Goal: Transaction & Acquisition: Purchase product/service

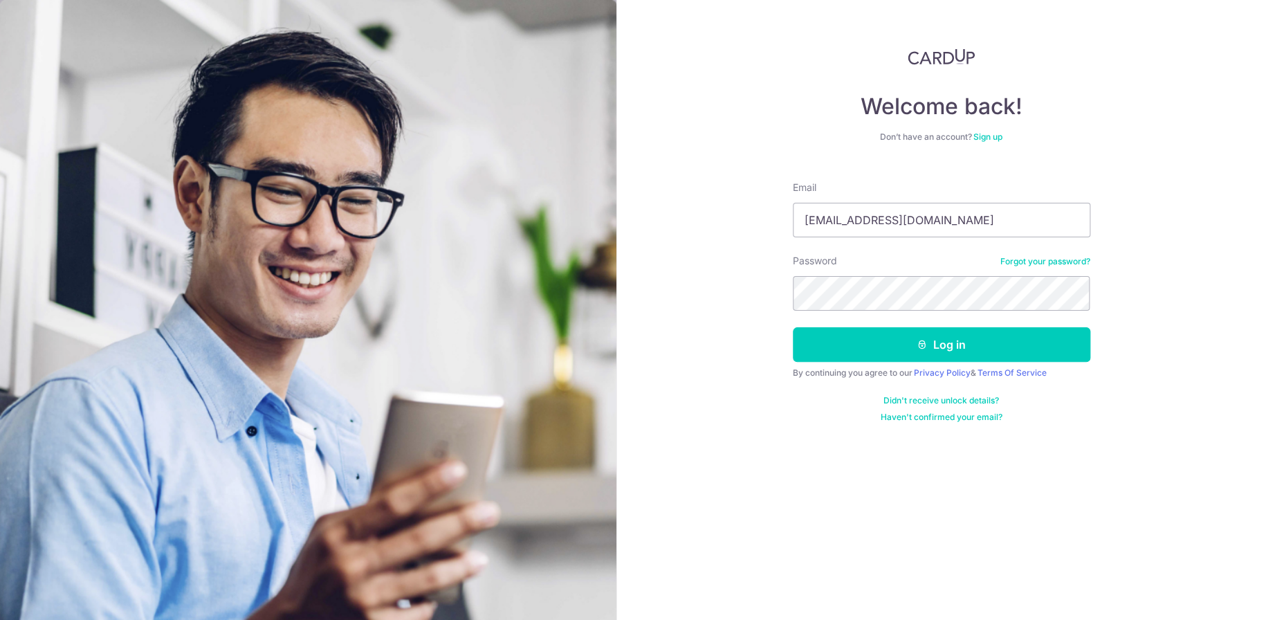
click at [924, 355] on button "Log in" at bounding box center [941, 344] width 297 height 35
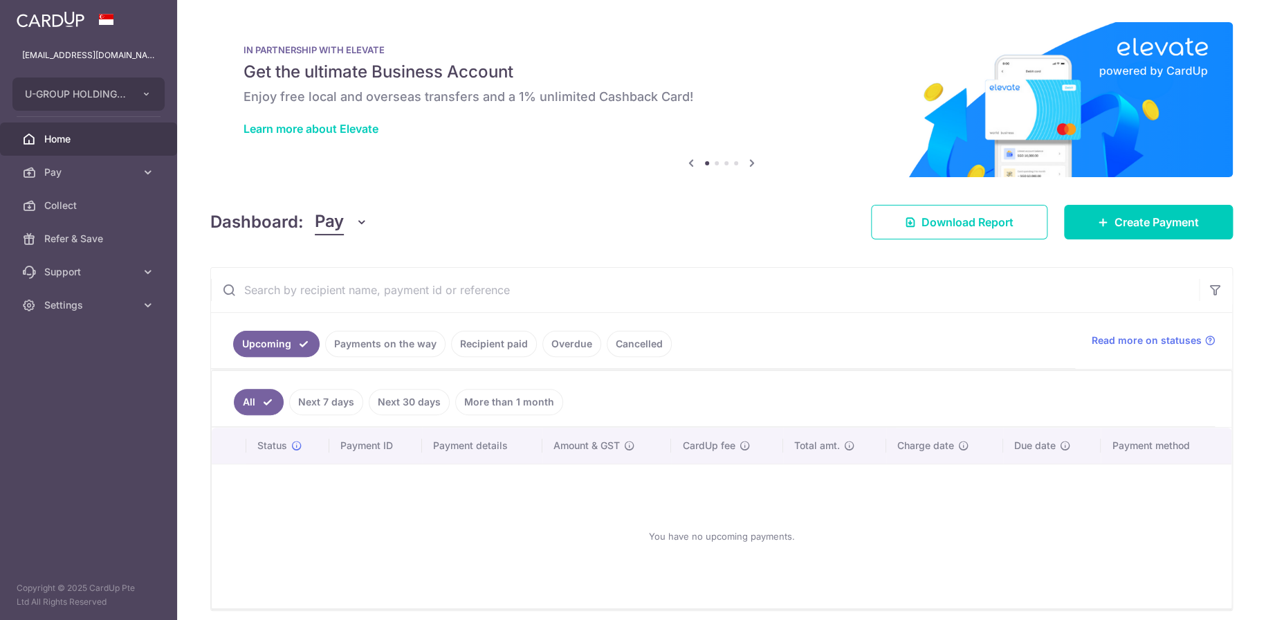
click at [400, 327] on ul "Upcoming Payments on the way Recipient paid Overdue Cancelled" at bounding box center [643, 341] width 864 height 56
click at [391, 338] on link "Payments on the way" at bounding box center [385, 344] width 120 height 26
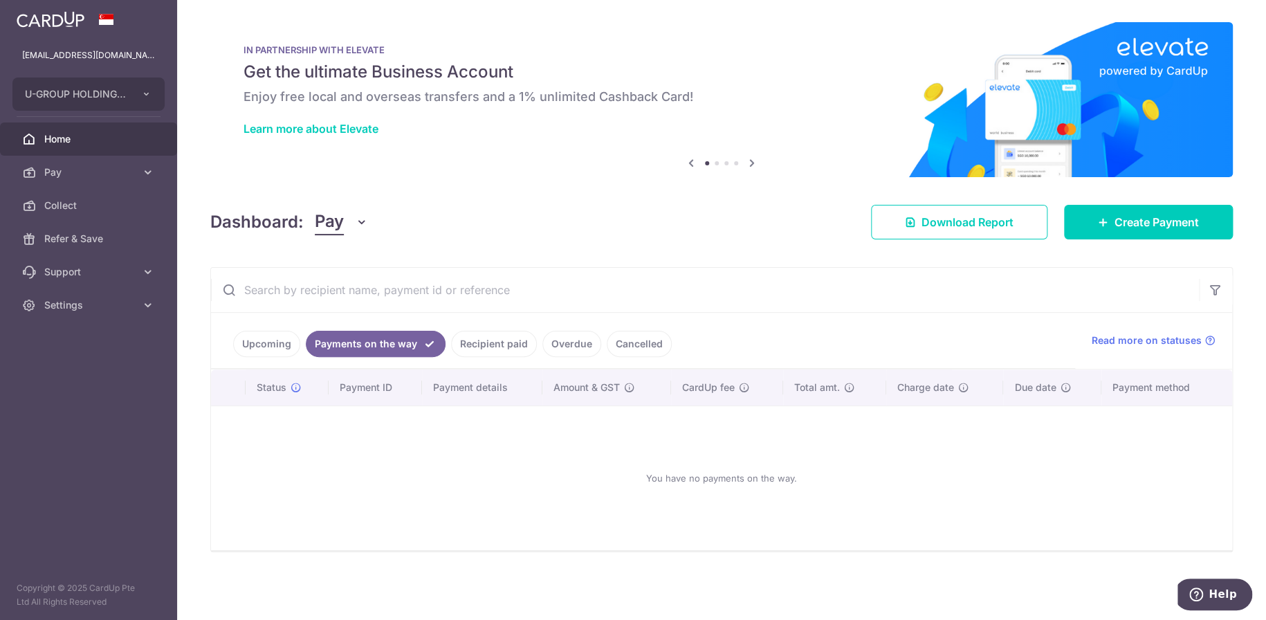
click at [500, 348] on link "Recipient paid" at bounding box center [494, 344] width 86 height 26
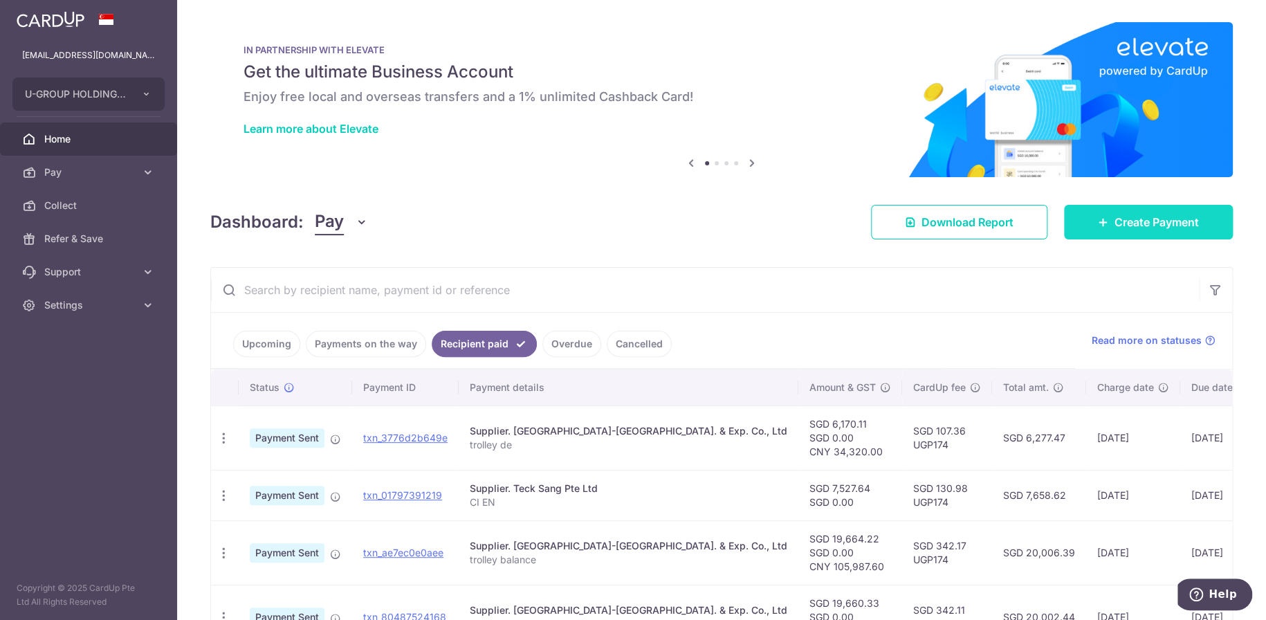
click at [1106, 230] on link "Create Payment" at bounding box center [1148, 222] width 169 height 35
click at [1118, 227] on span "Create Payment" at bounding box center [1156, 222] width 84 height 17
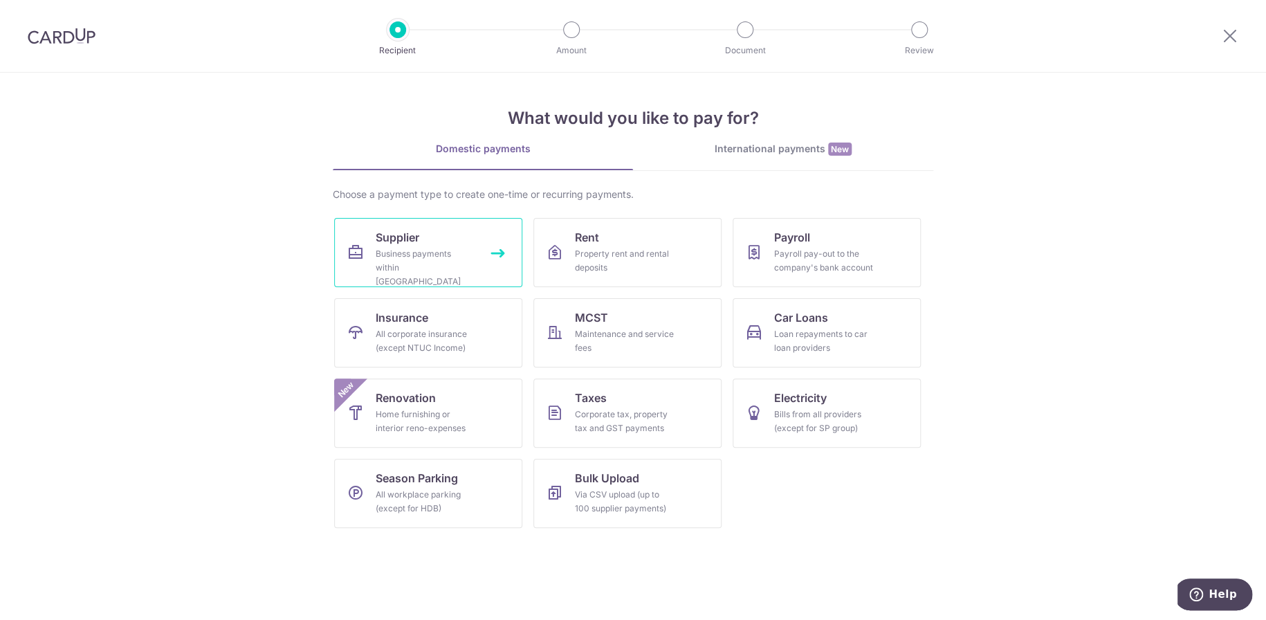
click at [376, 256] on div "Business payments within Singapore" at bounding box center [426, 267] width 100 height 41
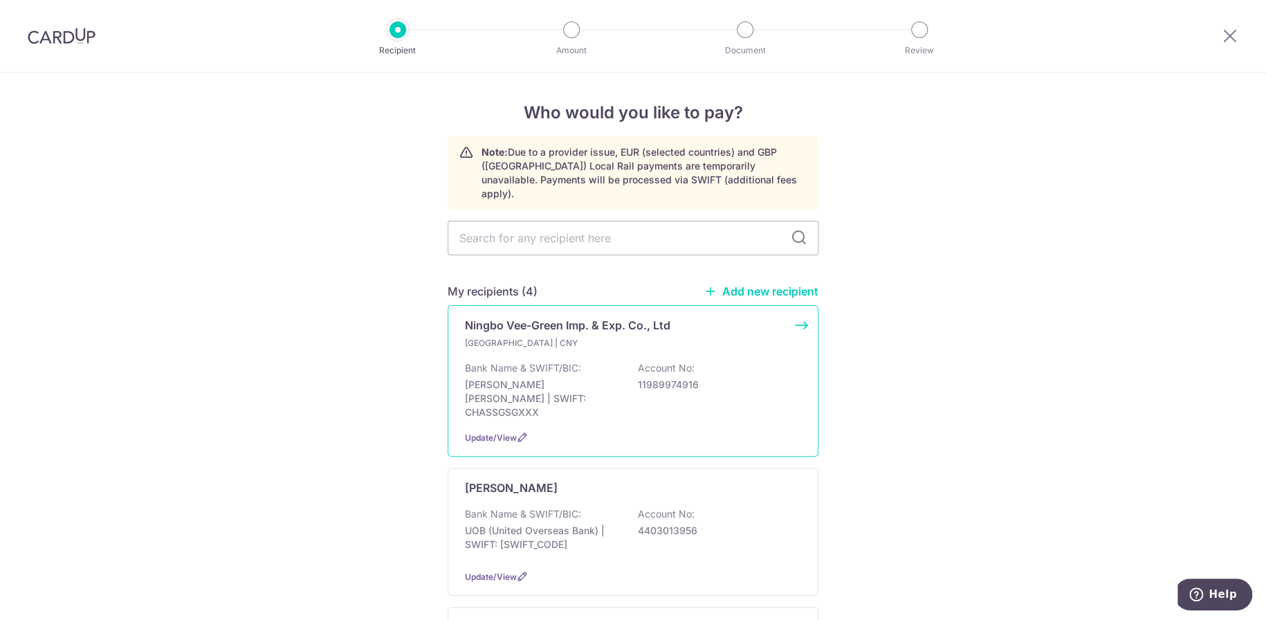
click at [611, 317] on p "Ningbo Vee-Green Imp. & Exp. Co., Ltd" at bounding box center [567, 325] width 205 height 17
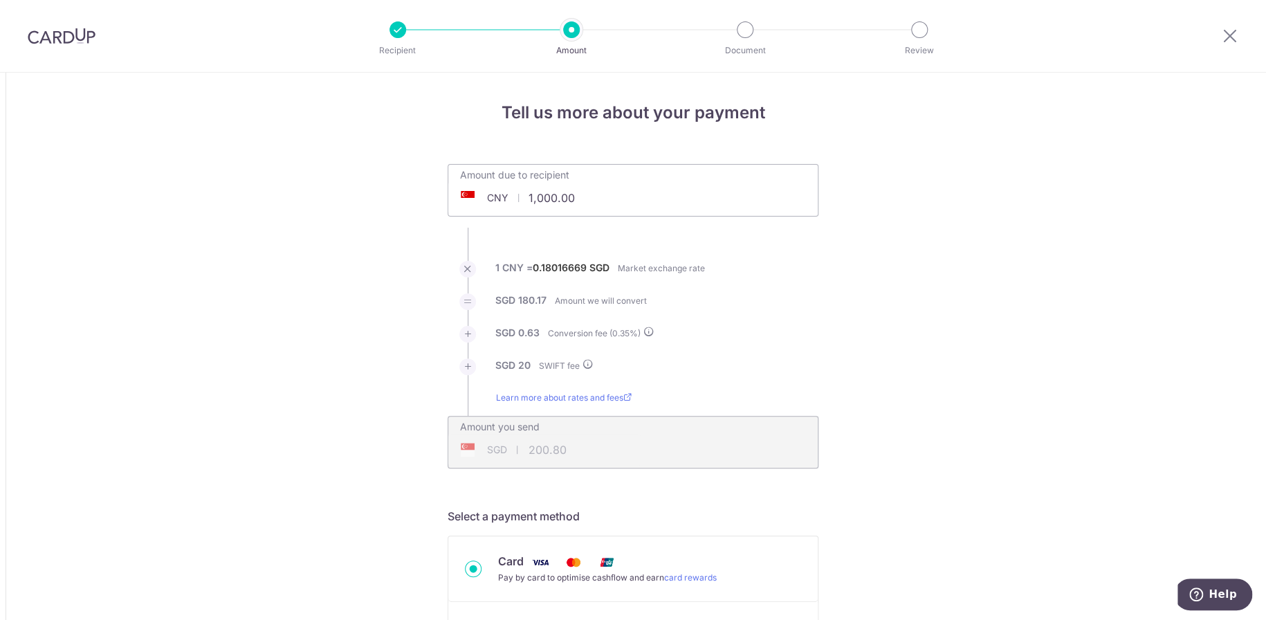
click at [571, 185] on input "1,000.00" at bounding box center [555, 198] width 214 height 32
click at [573, 195] on input "1,000.00" at bounding box center [555, 198] width 214 height 32
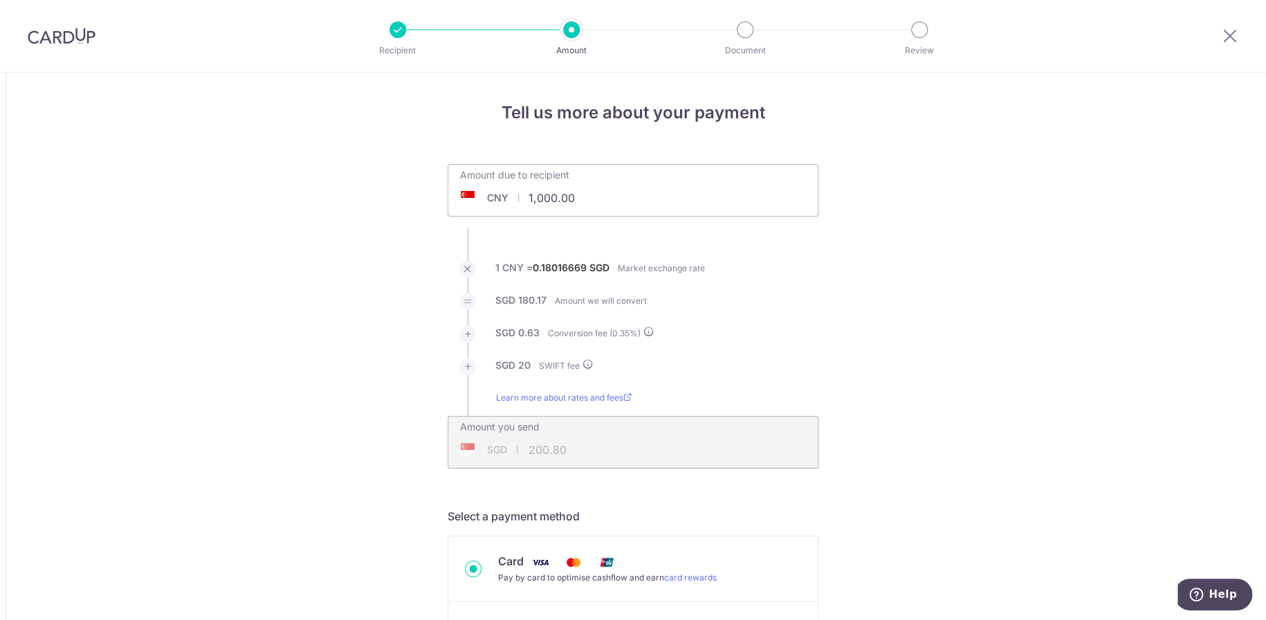
click at [573, 195] on input "1,000.00" at bounding box center [555, 198] width 214 height 32
click at [585, 203] on input "1,000.00" at bounding box center [555, 198] width 214 height 32
type input "34,320.00"
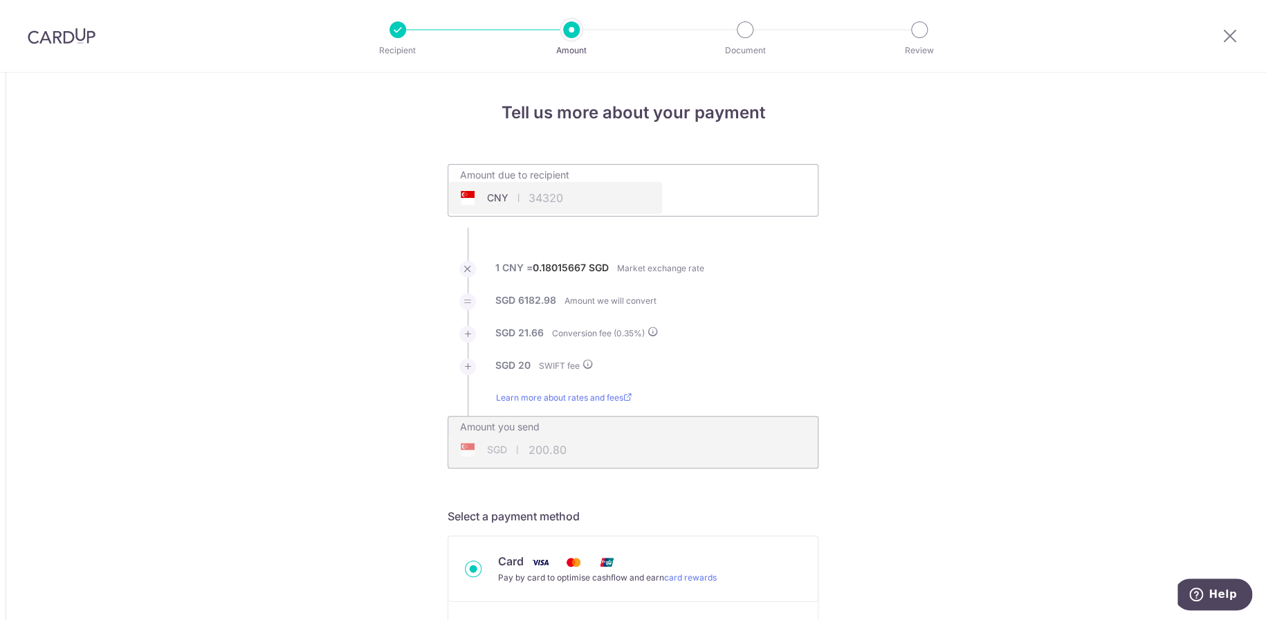
type input "6,224.64"
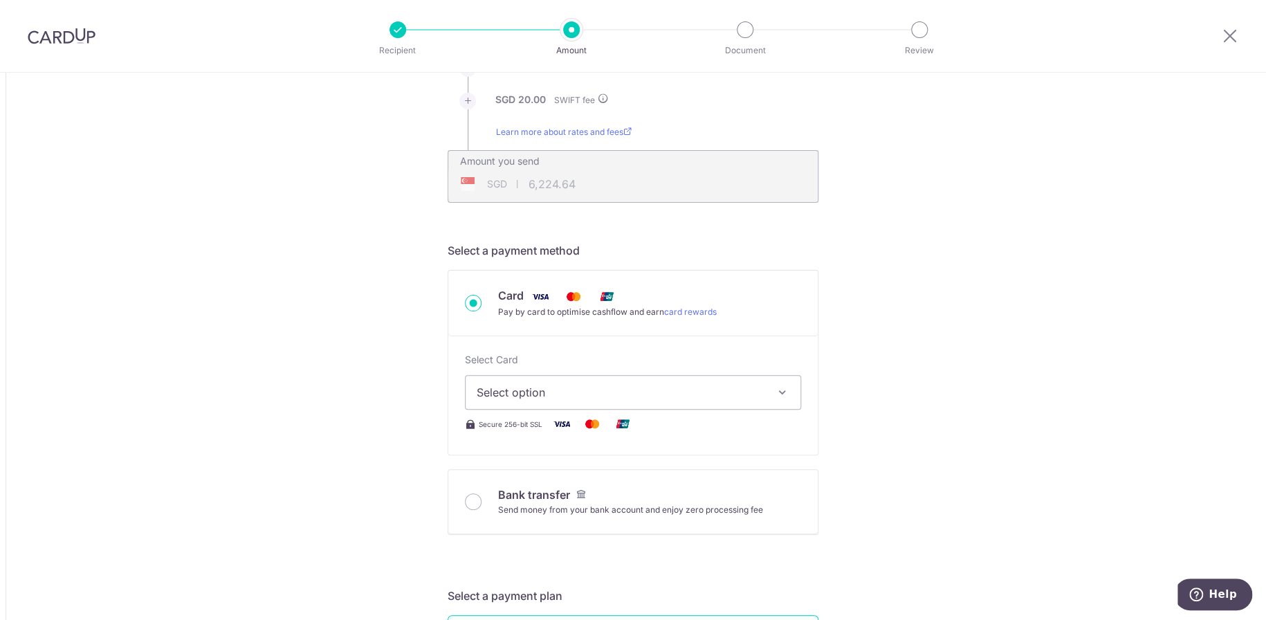
scroll to position [277, 0]
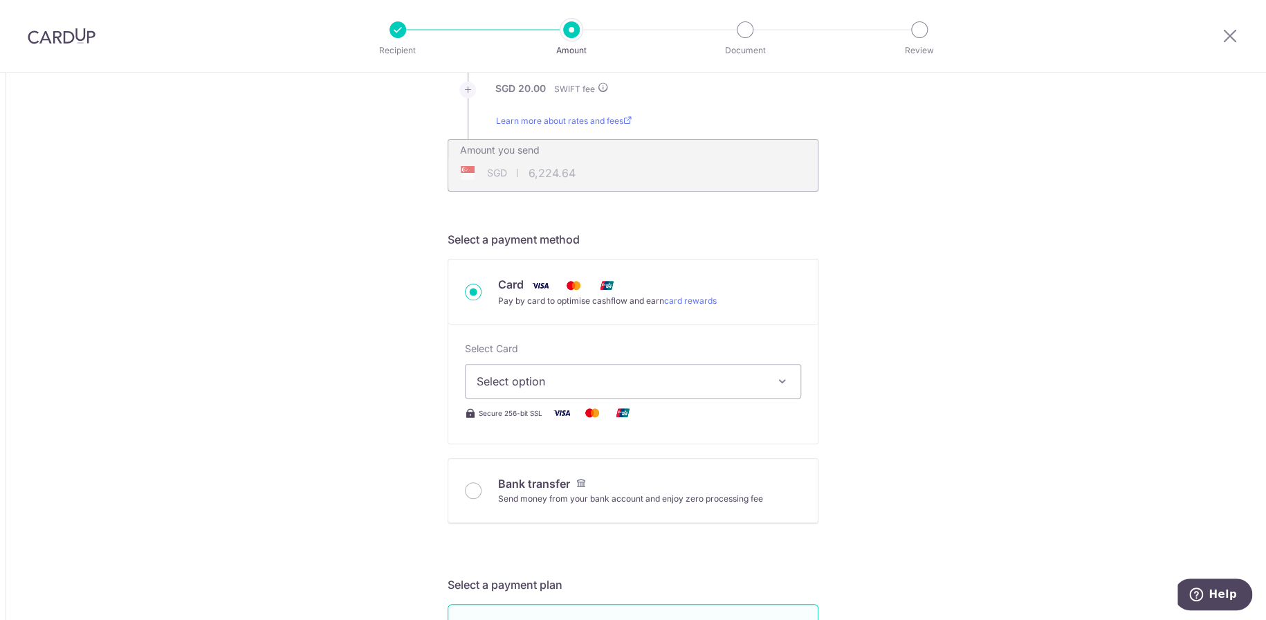
drag, startPoint x: 532, startPoint y: 387, endPoint x: 561, endPoint y: 434, distance: 55.3
click at [533, 387] on span "Select option" at bounding box center [620, 381] width 288 height 17
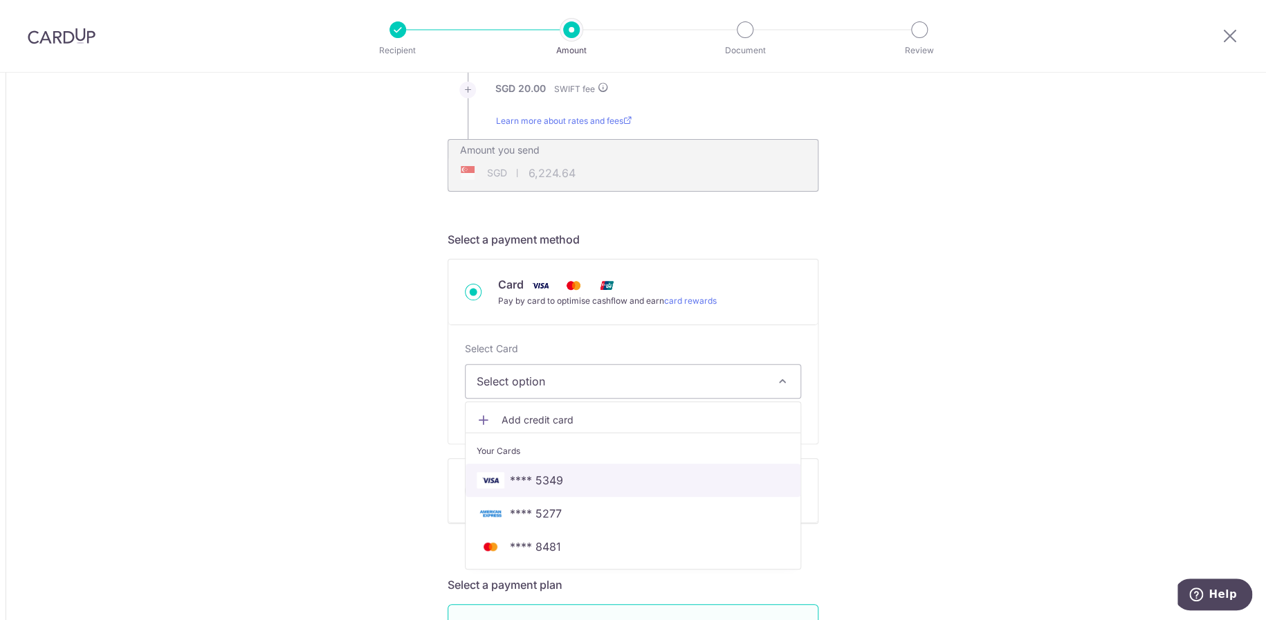
click at [552, 479] on span "**** 5349" at bounding box center [536, 480] width 53 height 17
type input "34,320.00"
type input "6,224.66"
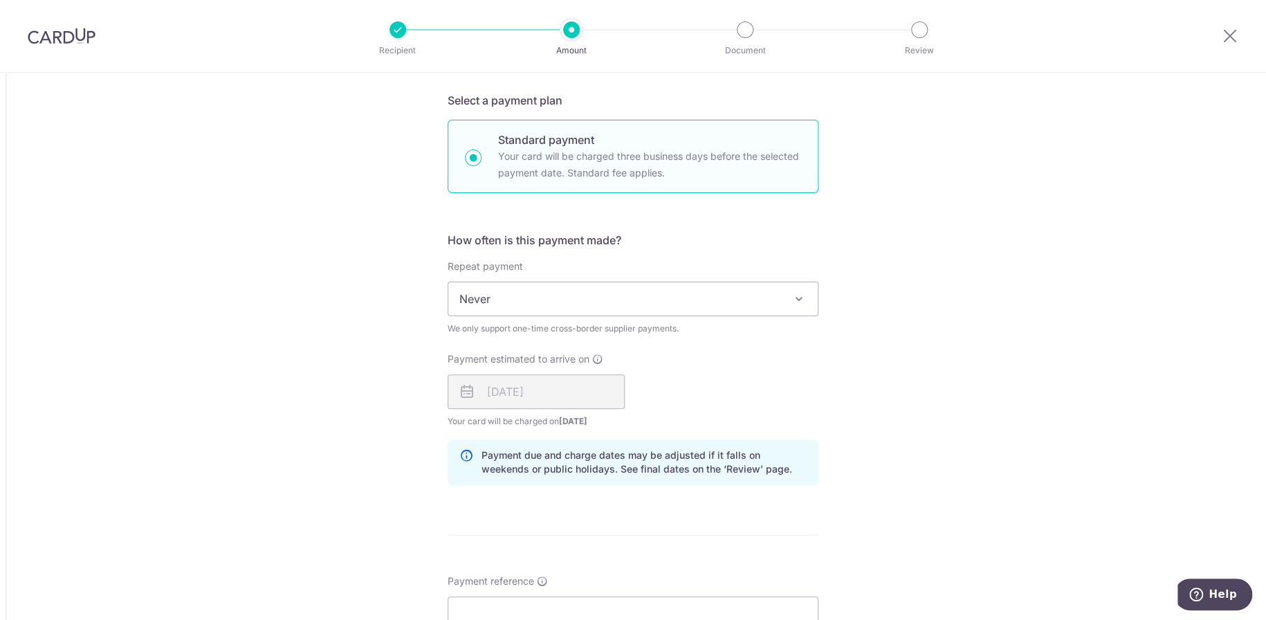
scroll to position [968, 0]
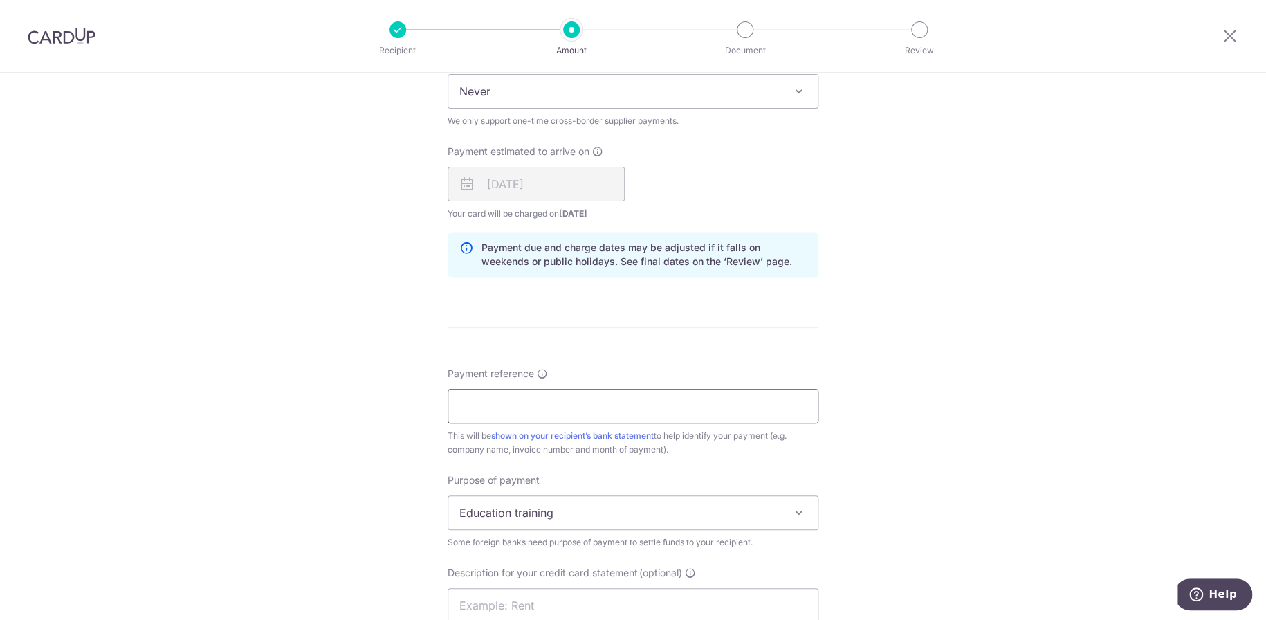
click at [526, 412] on input "Payment reference" at bounding box center [632, 406] width 371 height 35
type input "trolley balance"
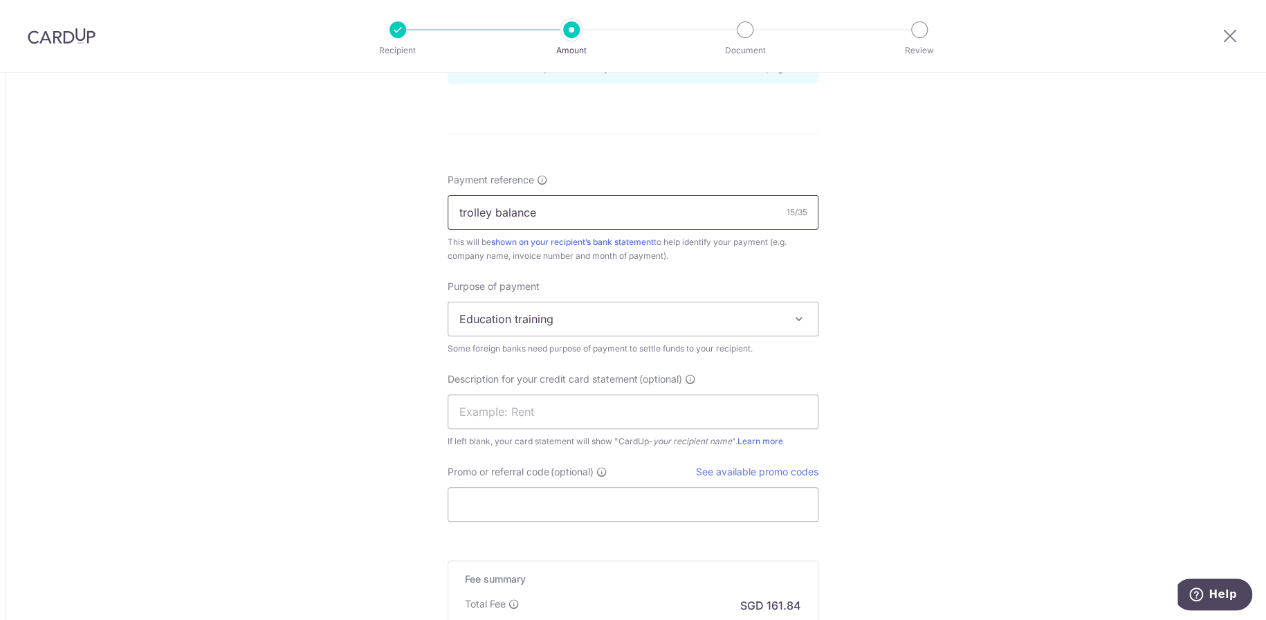
scroll to position [1176, 0]
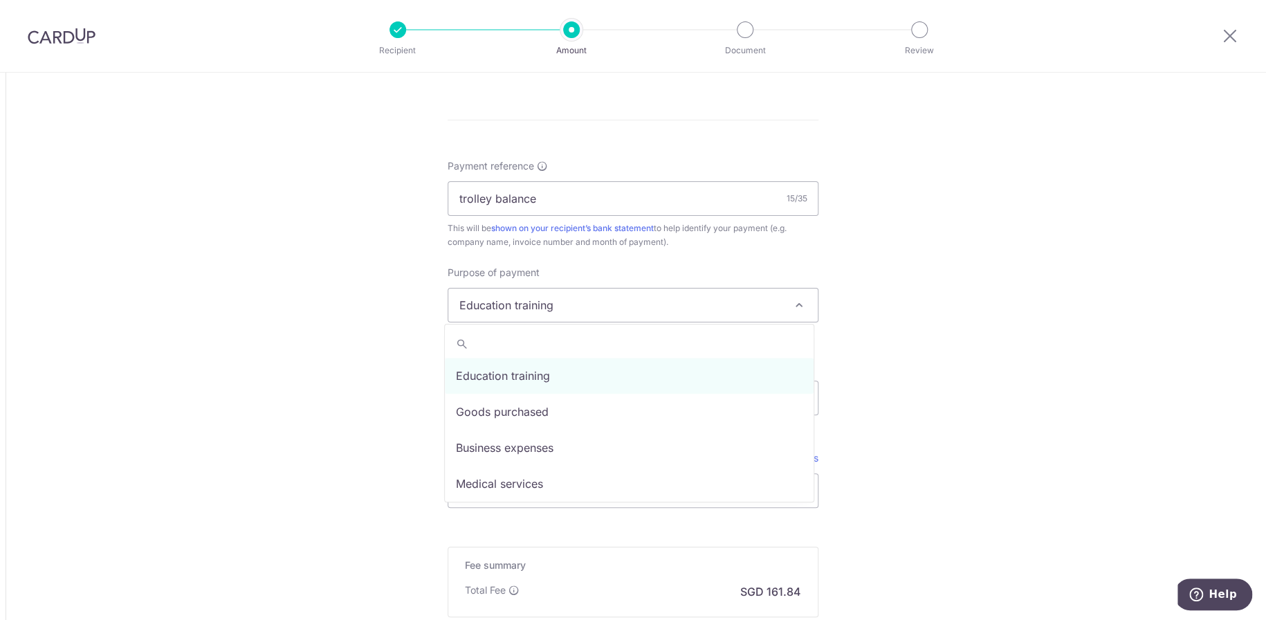
click at [521, 293] on span "Education training" at bounding box center [632, 304] width 369 height 33
select select "Goods purchased"
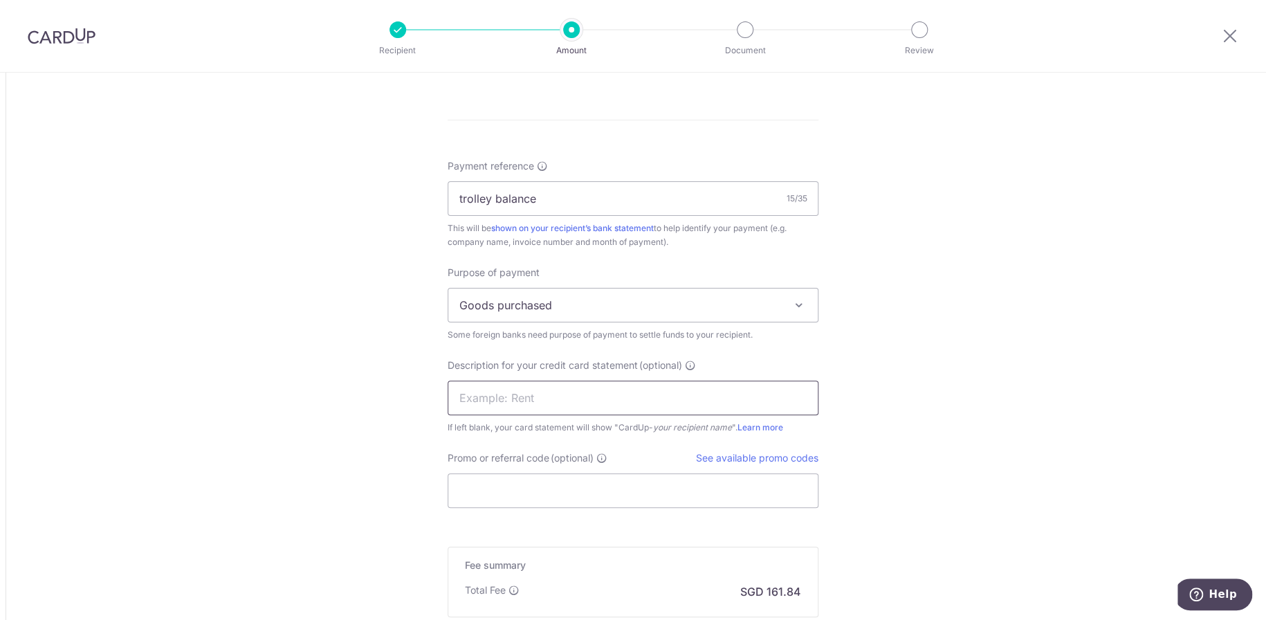
click at [528, 397] on input "text" at bounding box center [632, 397] width 371 height 35
type input "trolley balance"
click at [502, 485] on input "Promo or referral code (optional)" at bounding box center [632, 490] width 371 height 35
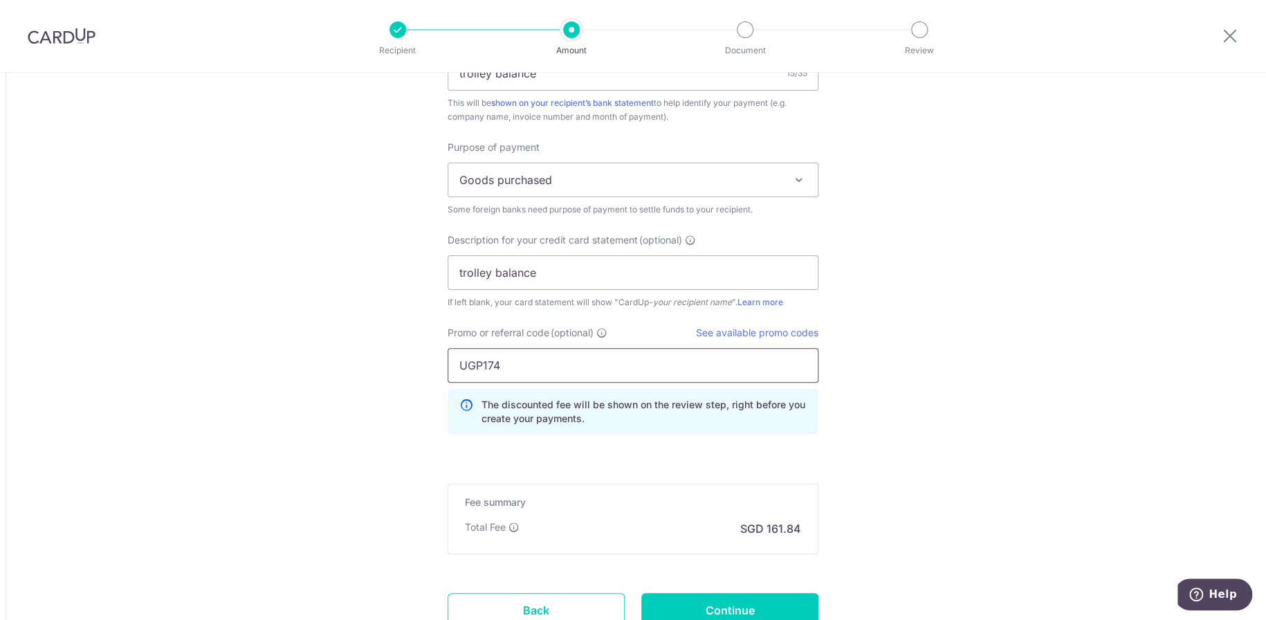
scroll to position [1410, 0]
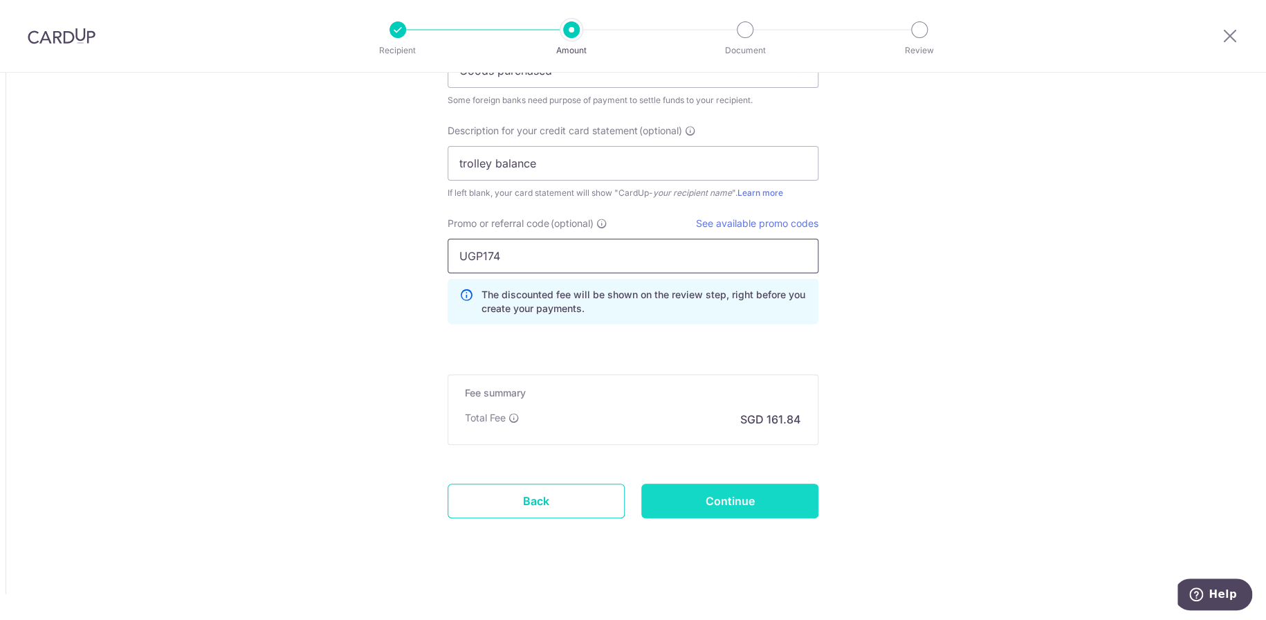
type input "UGP174"
click at [728, 489] on input "Continue" at bounding box center [729, 500] width 177 height 35
type input "Create Schedule"
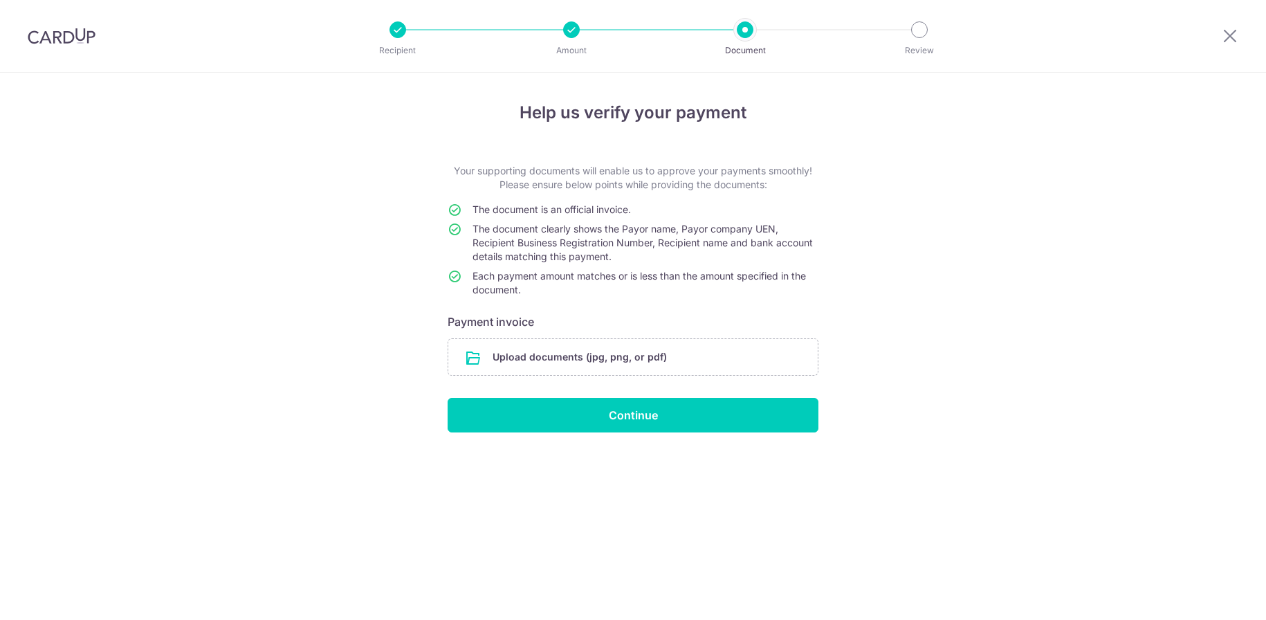
click at [600, 349] on input "file" at bounding box center [632, 357] width 369 height 36
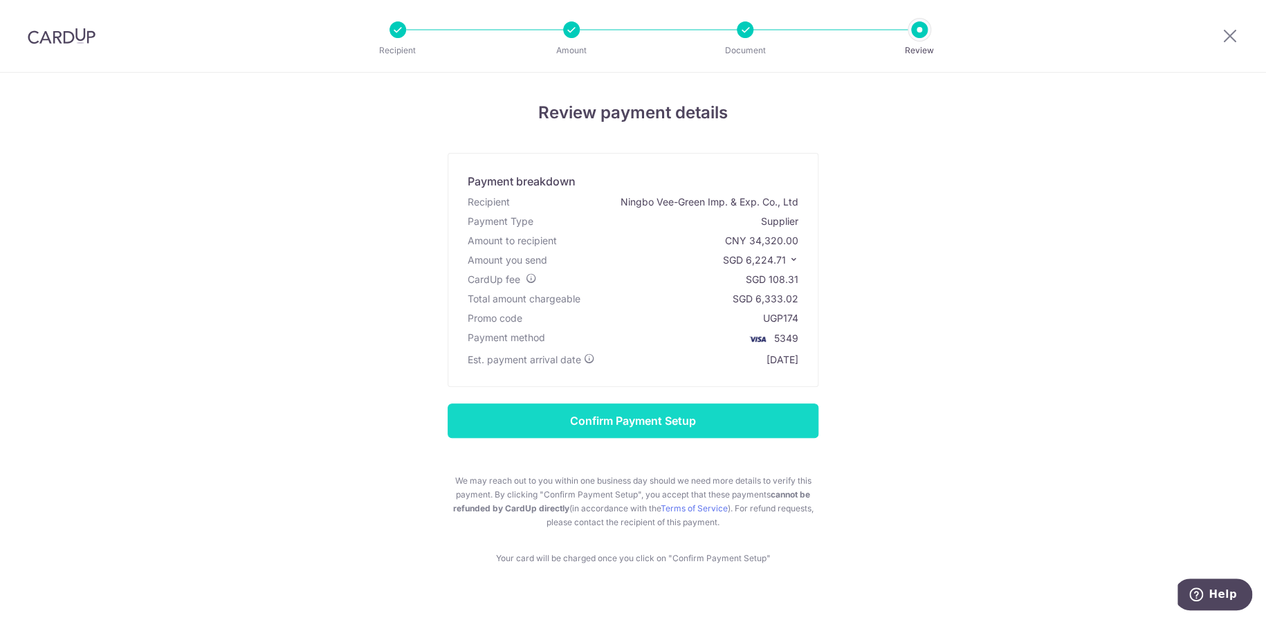
click at [630, 419] on input "Confirm Payment Setup" at bounding box center [632, 420] width 371 height 35
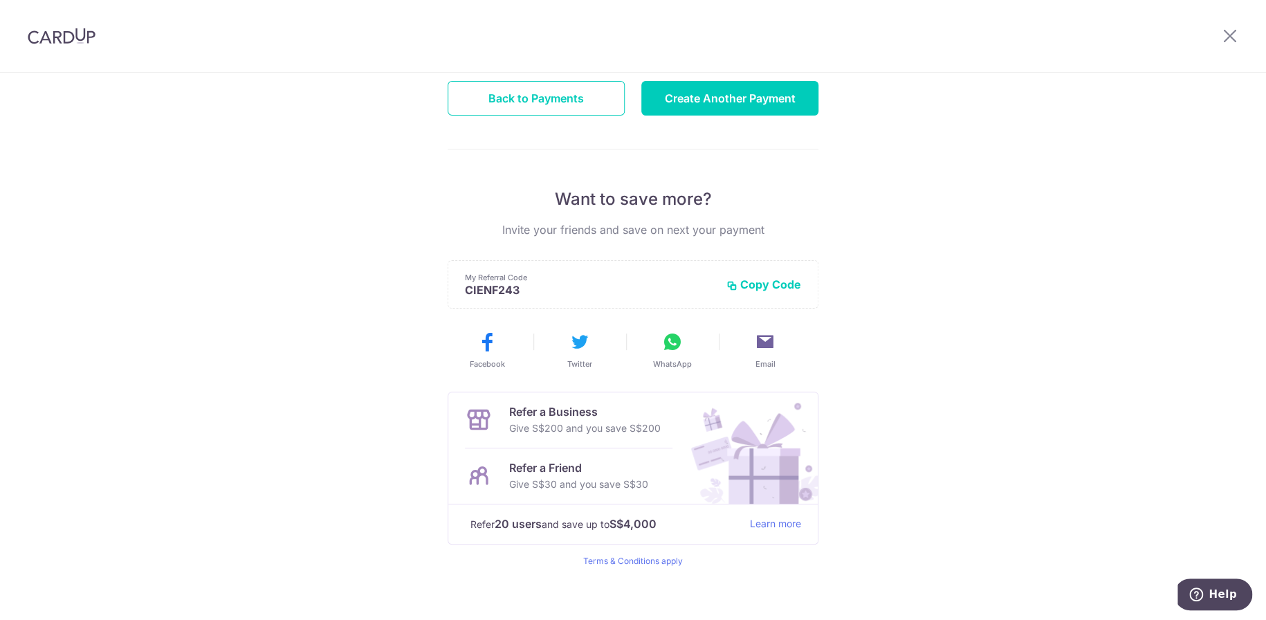
scroll to position [191, 0]
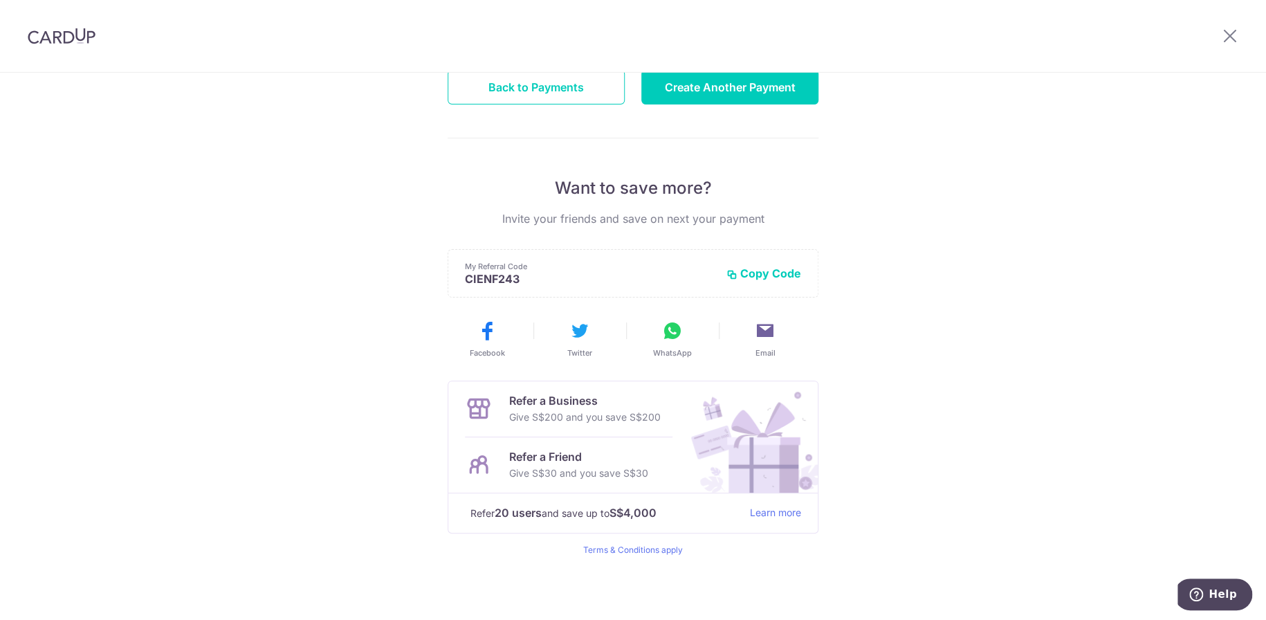
click at [629, 467] on p "Give S$30 and you save S$30" at bounding box center [578, 473] width 139 height 17
click at [665, 411] on div "Refer a Business Give S$200 and you save S$200" at bounding box center [568, 408] width 207 height 55
click at [530, 404] on p "Refer a Business" at bounding box center [584, 400] width 151 height 17
click at [484, 409] on icon at bounding box center [479, 409] width 28 height 28
click at [615, 552] on link "Terms & Conditions apply" at bounding box center [633, 549] width 100 height 10
